Goal: Transaction & Acquisition: Subscribe to service/newsletter

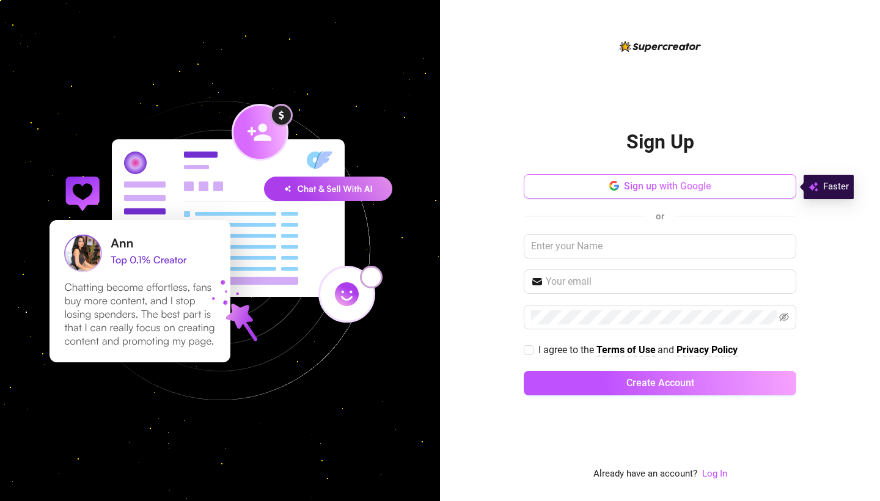
click at [690, 181] on span "Sign up with Google" at bounding box center [667, 186] width 87 height 12
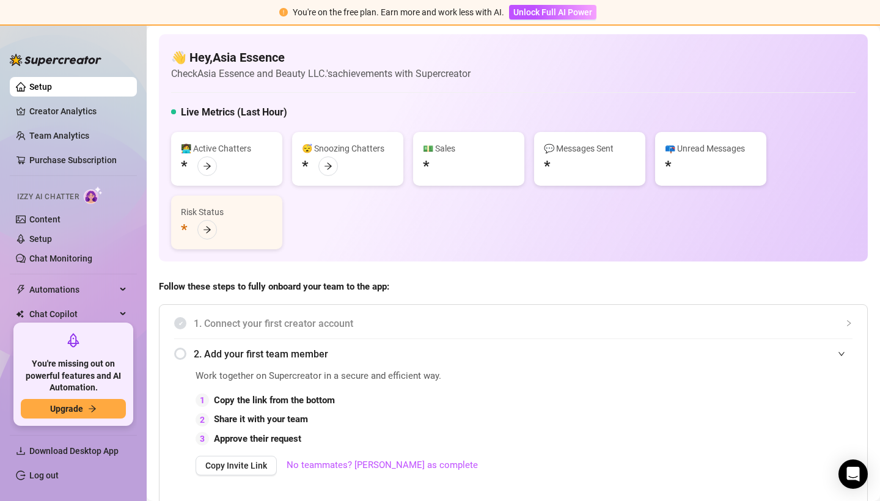
click at [34, 84] on link "Setup" at bounding box center [40, 87] width 23 height 10
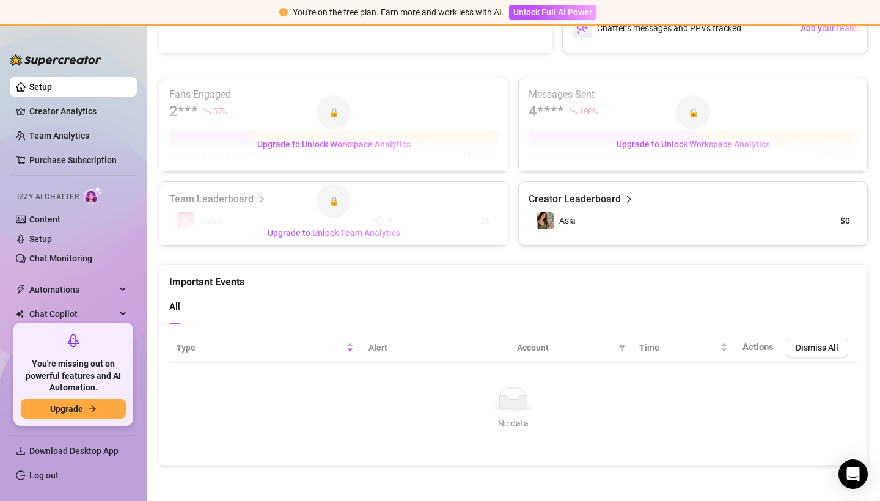
scroll to position [634, 0]
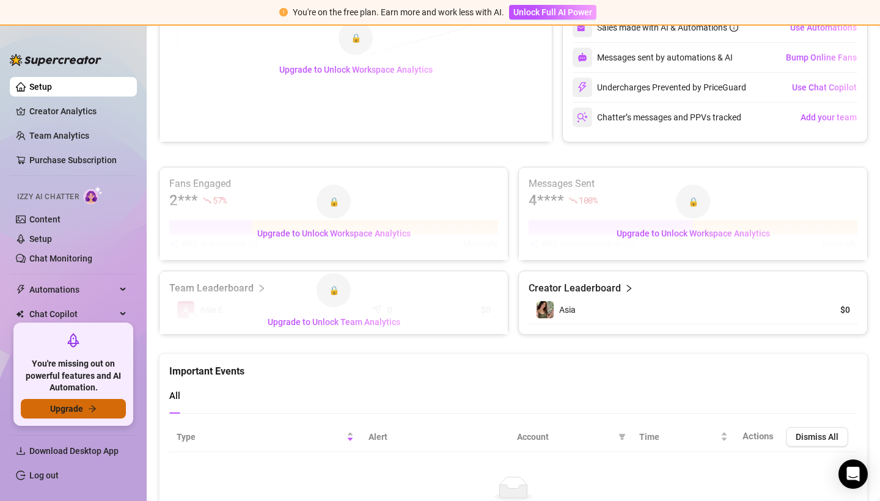
click at [68, 410] on span "Upgrade" at bounding box center [66, 409] width 33 height 10
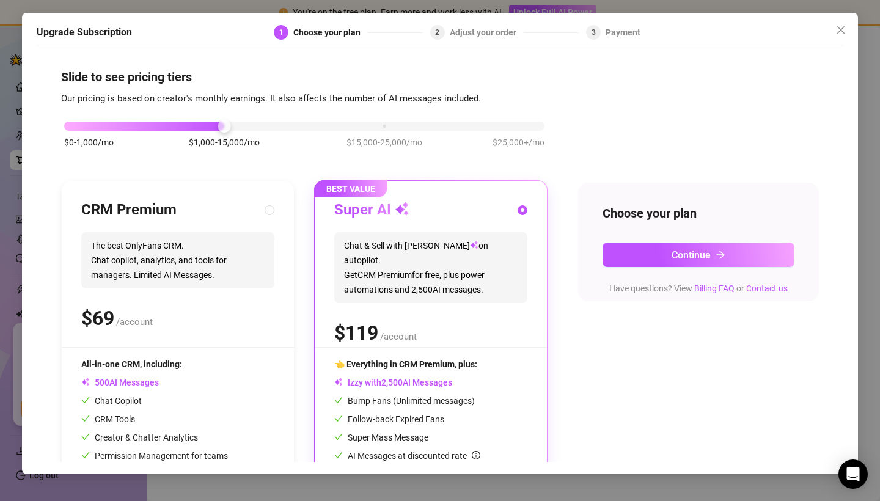
click at [79, 126] on div "$0-1,000/mo $1,000-15,000/mo $15,000-25,000/mo $25,000+/mo" at bounding box center [304, 122] width 480 height 7
